Goal: Transaction & Acquisition: Purchase product/service

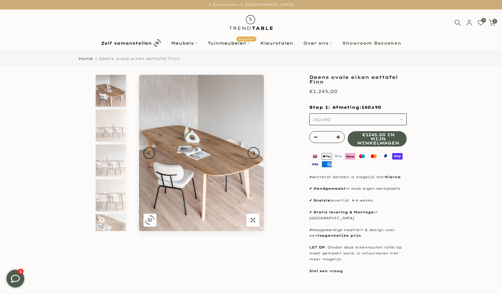
click at [249, 19] on img at bounding box center [251, 22] width 52 height 26
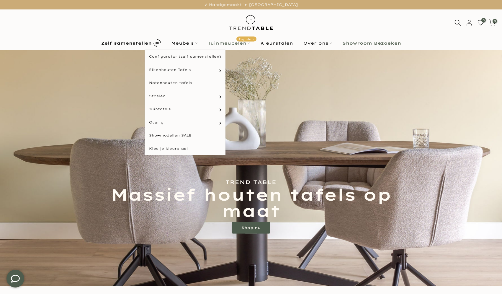
click at [227, 42] on link "Tuinmeubelen Populair" at bounding box center [228, 43] width 53 height 7
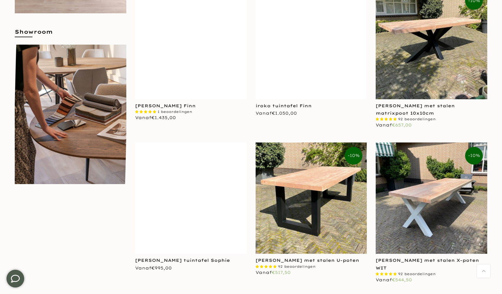
scroll to position [250, 0]
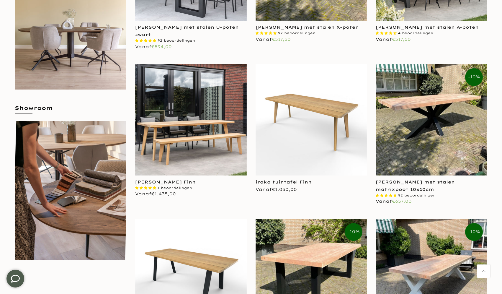
click at [283, 122] on img at bounding box center [311, 120] width 112 height 112
